Goal: Entertainment & Leisure: Consume media (video, audio)

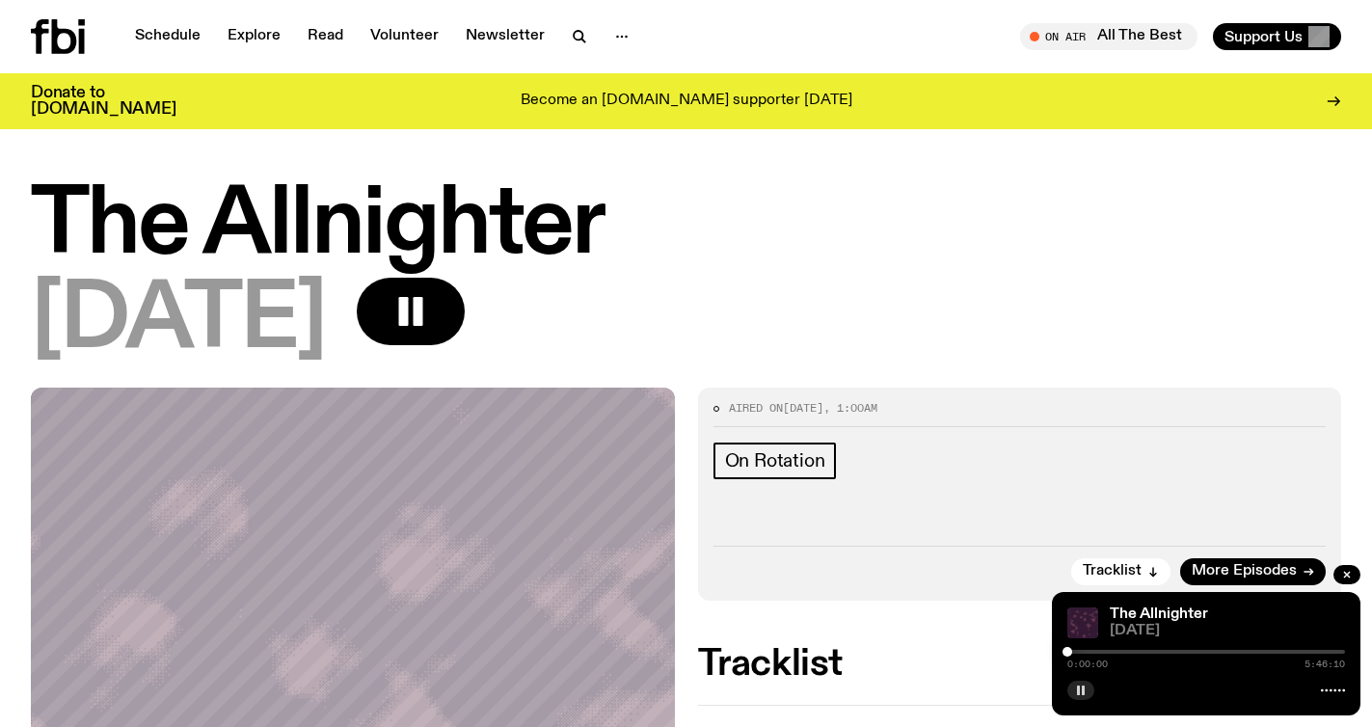
click at [1085, 688] on icon "button" at bounding box center [1081, 690] width 12 height 12
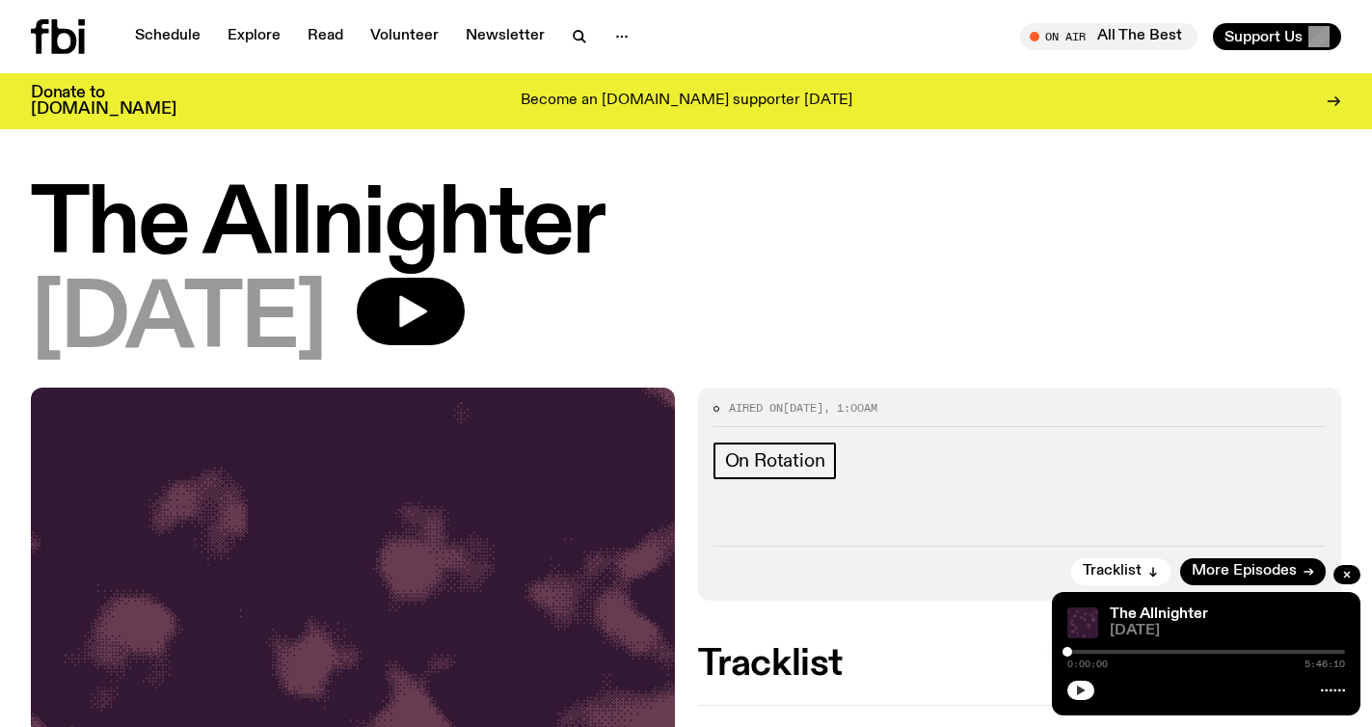
click at [1085, 688] on icon "button" at bounding box center [1081, 690] width 12 height 12
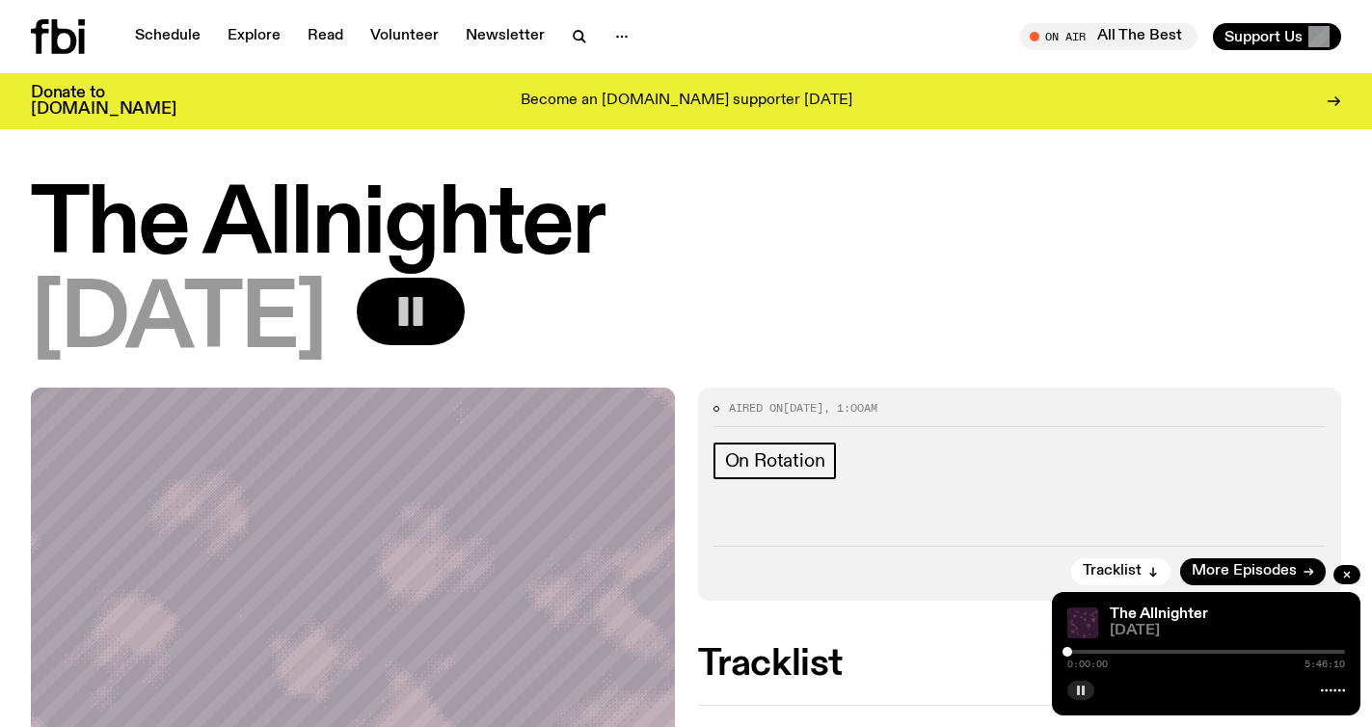
click at [430, 312] on icon "button" at bounding box center [410, 311] width 39 height 39
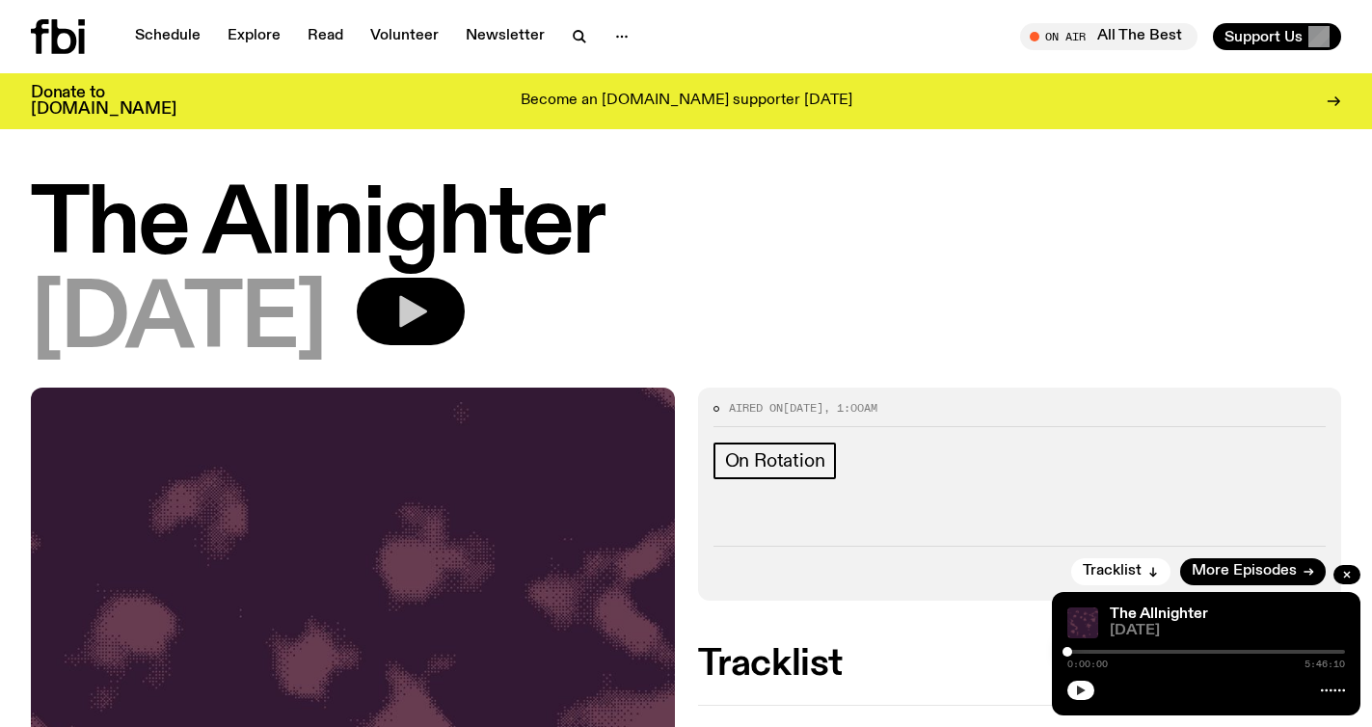
click at [427, 312] on icon "button" at bounding box center [413, 312] width 28 height 32
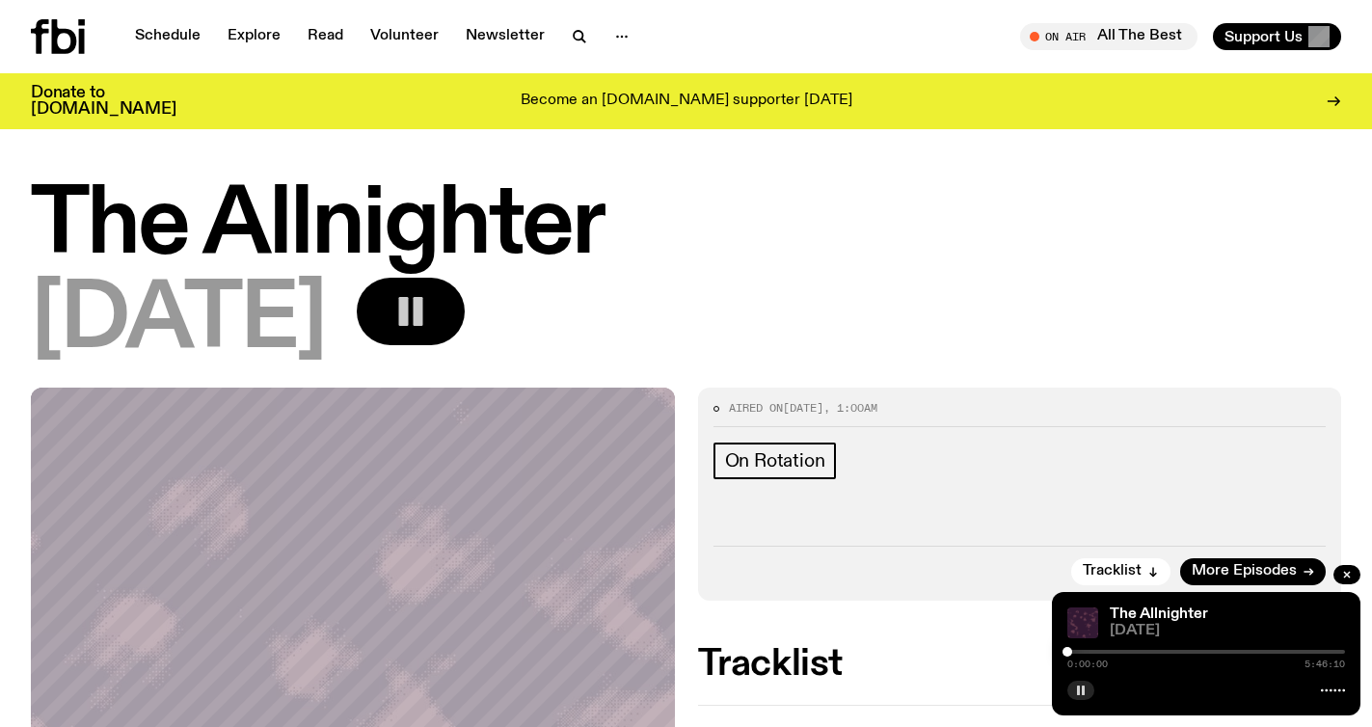
click at [430, 298] on icon "button" at bounding box center [410, 311] width 39 height 39
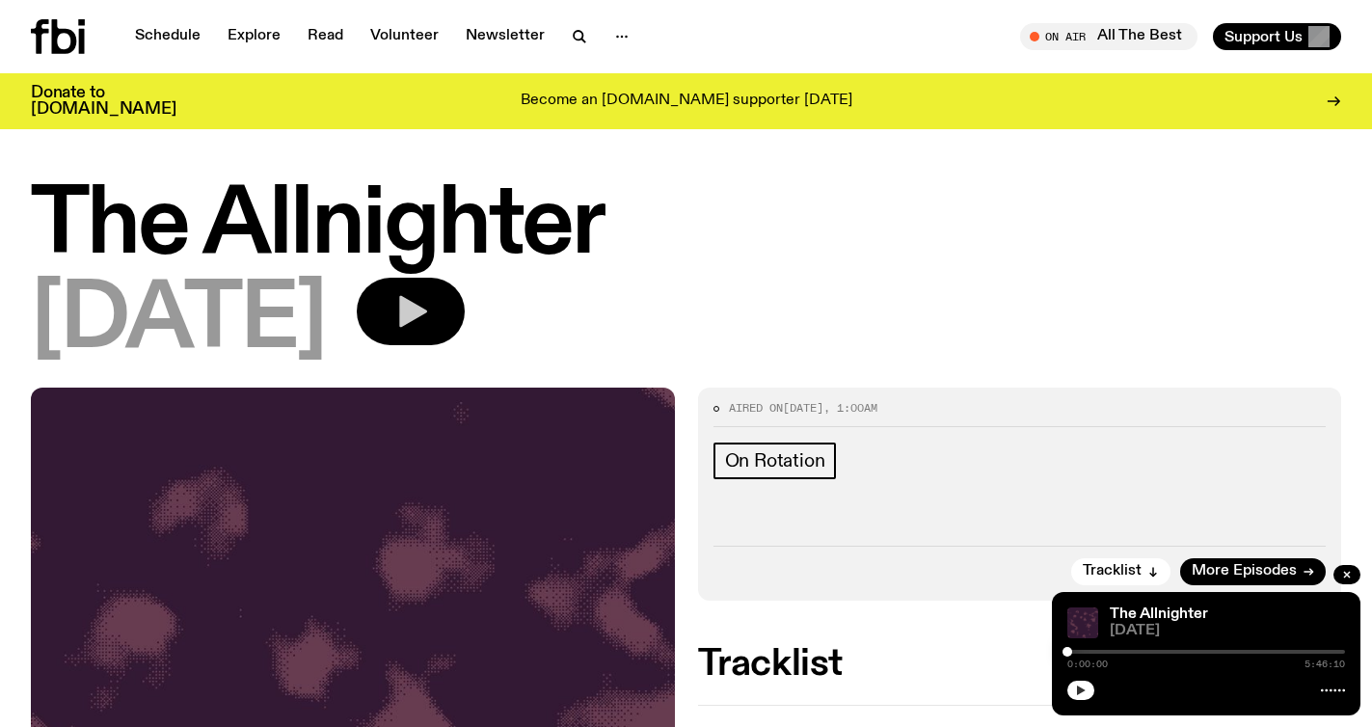
click at [1083, 688] on icon "button" at bounding box center [1081, 690] width 12 height 12
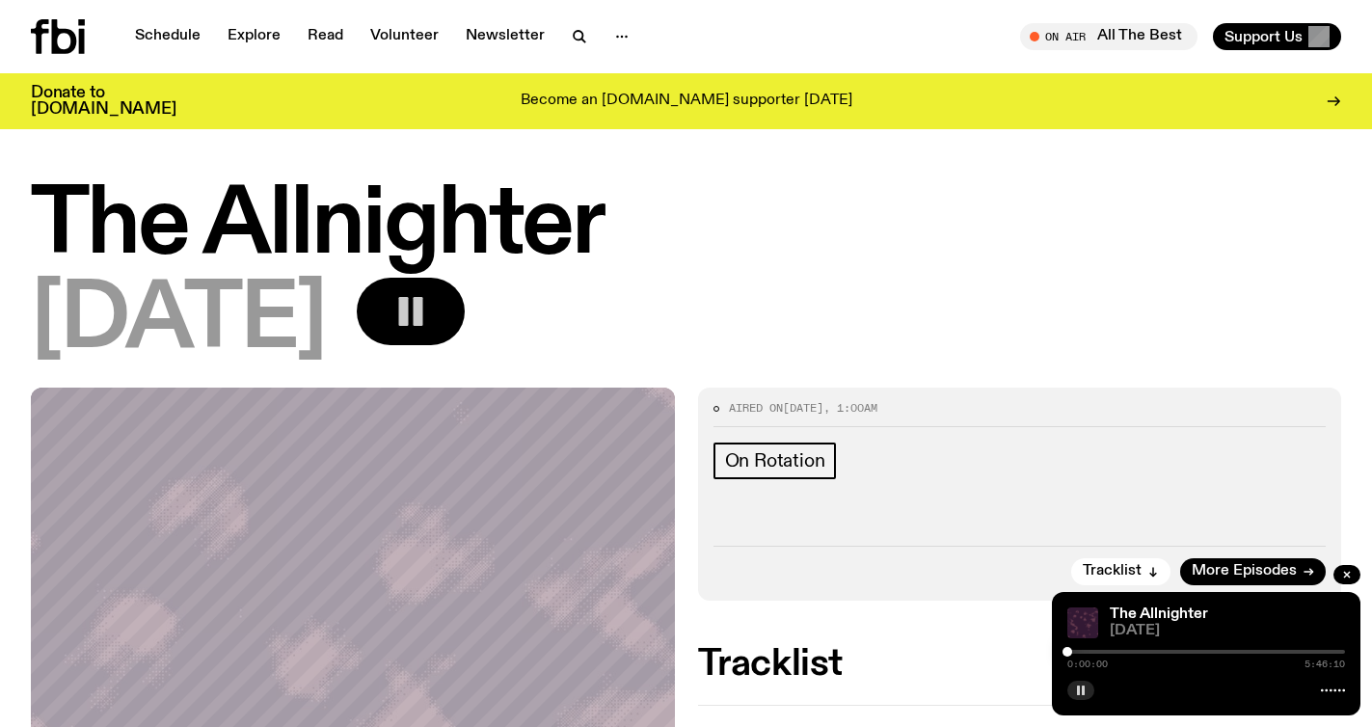
click at [465, 338] on button "button" at bounding box center [411, 311] width 108 height 67
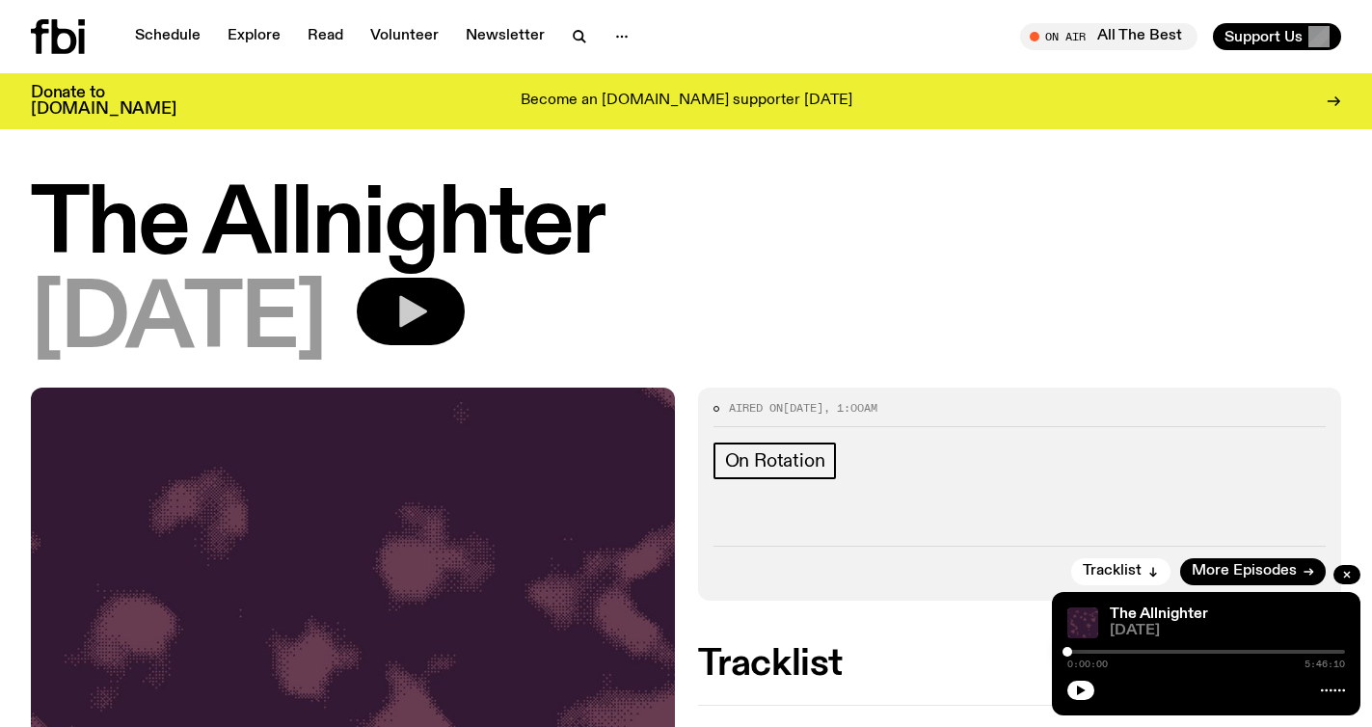
click at [430, 310] on icon "button" at bounding box center [410, 311] width 39 height 39
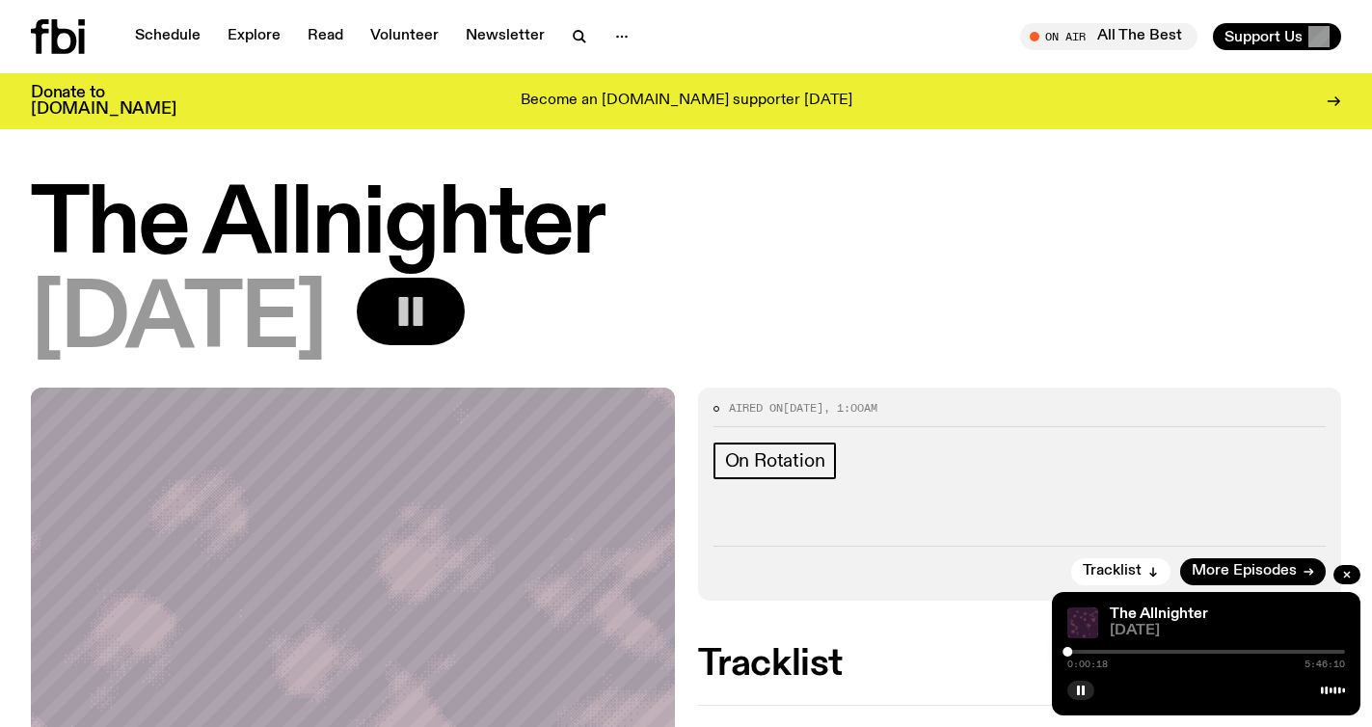
click at [1208, 651] on div at bounding box center [1206, 652] width 278 height 4
click at [1270, 650] on div at bounding box center [1206, 652] width 278 height 4
click at [1278, 653] on div at bounding box center [1206, 652] width 278 height 4
